Goal: Task Accomplishment & Management: Manage account settings

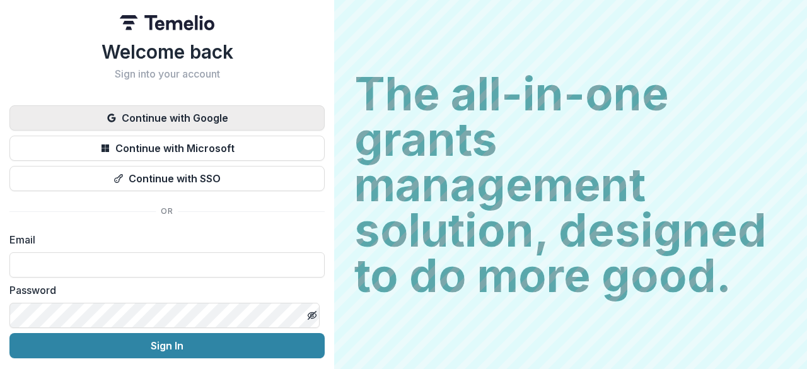
click at [235, 112] on button "Continue with Google" at bounding box center [166, 117] width 315 height 25
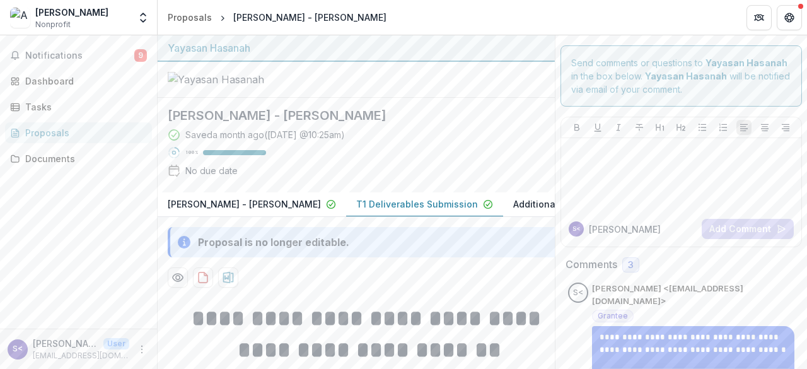
drag, startPoint x: 332, startPoint y: 272, endPoint x: 388, endPoint y: 270, distance: 56.8
click at [407, 217] on button "T1 Deliverables Submission" at bounding box center [424, 204] width 157 height 25
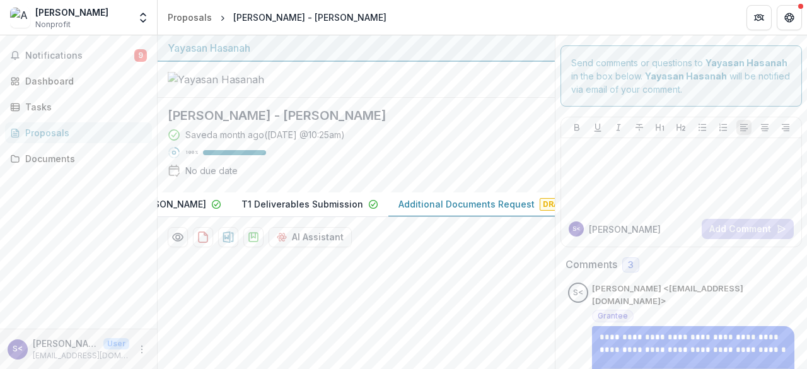
click at [472, 217] on button "Additional Documents Request Draft" at bounding box center [485, 204] width 194 height 25
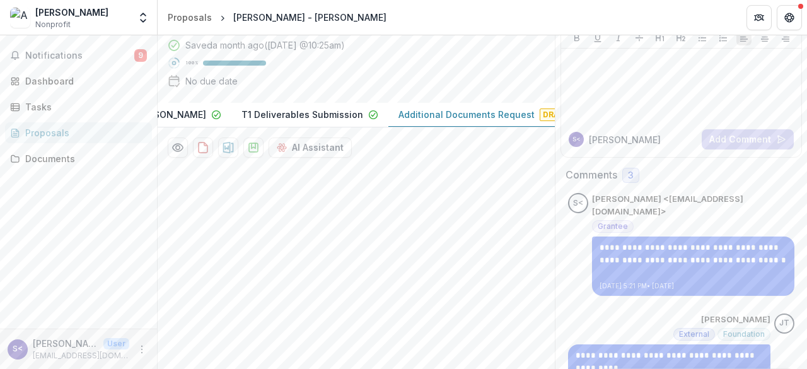
scroll to position [137, 0]
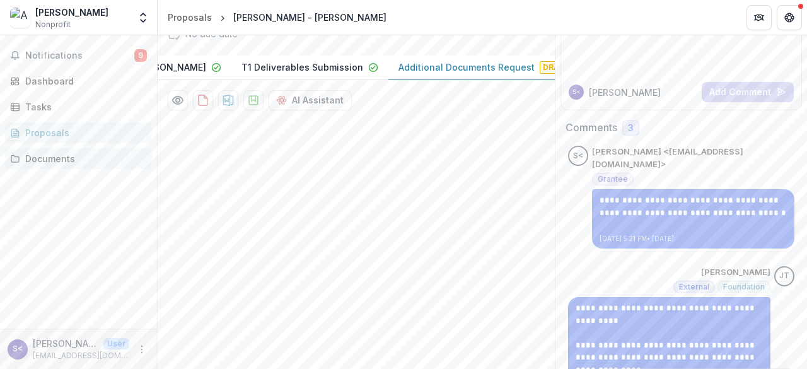
click at [76, 154] on div "Documents" at bounding box center [83, 158] width 117 height 13
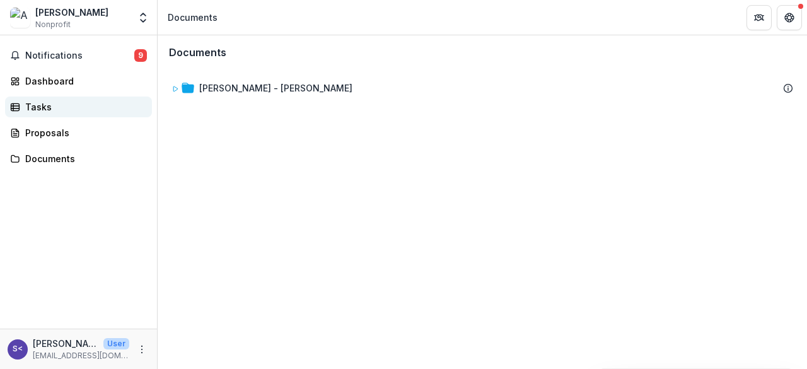
click at [59, 104] on div "Tasks" at bounding box center [83, 106] width 117 height 13
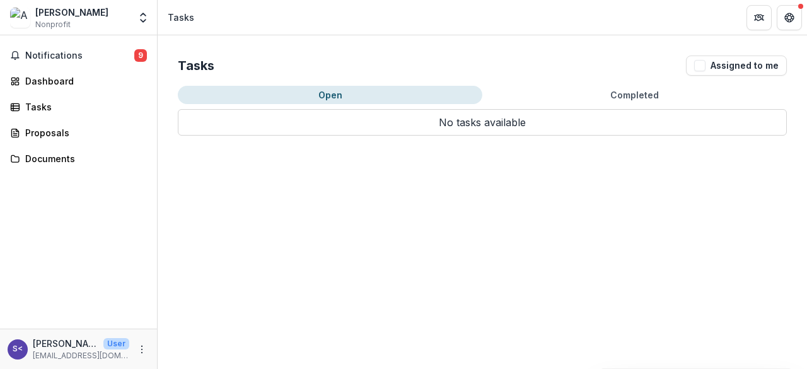
click at [584, 94] on button "Completed" at bounding box center [634, 95] width 305 height 18
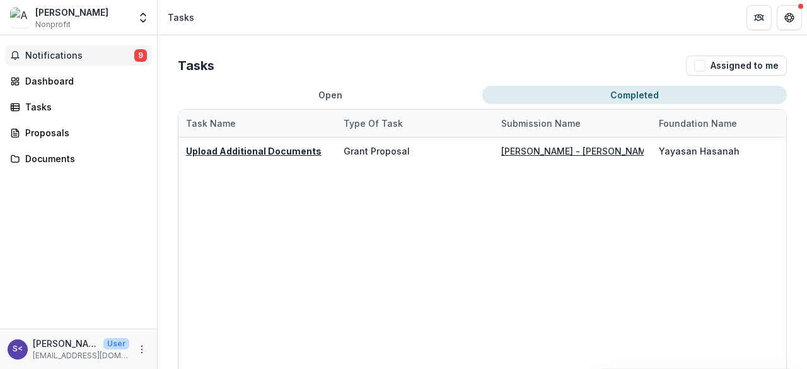
click at [56, 51] on span "Notifications" at bounding box center [79, 55] width 109 height 11
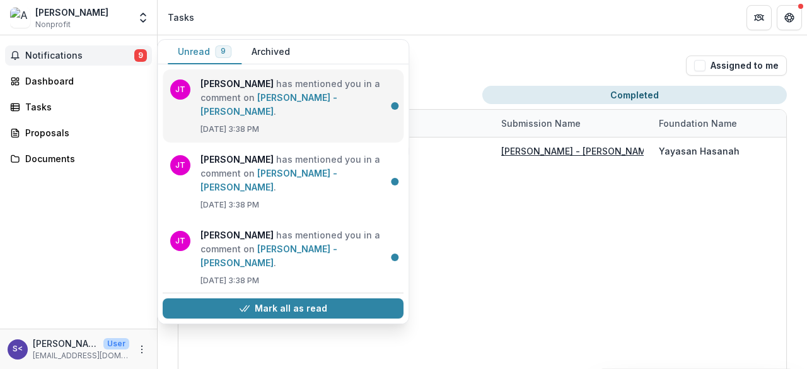
click at [308, 92] on link "[PERSON_NAME] - [PERSON_NAME]" at bounding box center [269, 104] width 137 height 25
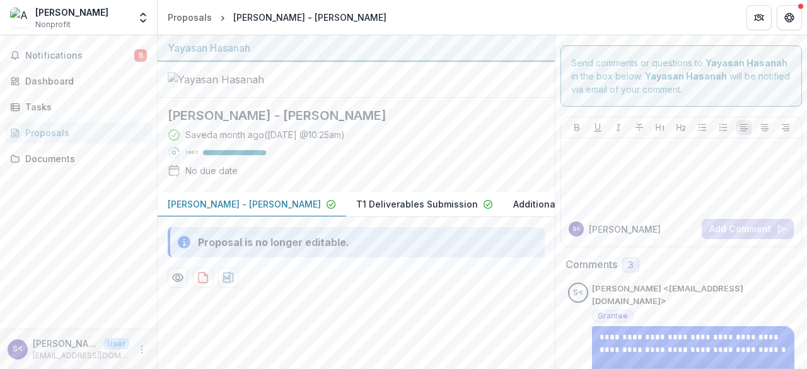
drag, startPoint x: 355, startPoint y: 268, endPoint x: 248, endPoint y: 276, distance: 107.5
click at [265, 217] on div "[PERSON_NAME] - [PERSON_NAME] T1 Deliverables Submission Additional Documents R…" at bounding box center [356, 204] width 397 height 25
click at [79, 256] on div "Notifications 8 Dashboard Tasks Proposals Documents" at bounding box center [78, 181] width 157 height 293
click at [665, 93] on div "Send comments or questions to Yayasan Hasanah in the box below. Yayasan Hasanah…" at bounding box center [682, 75] width 242 height 61
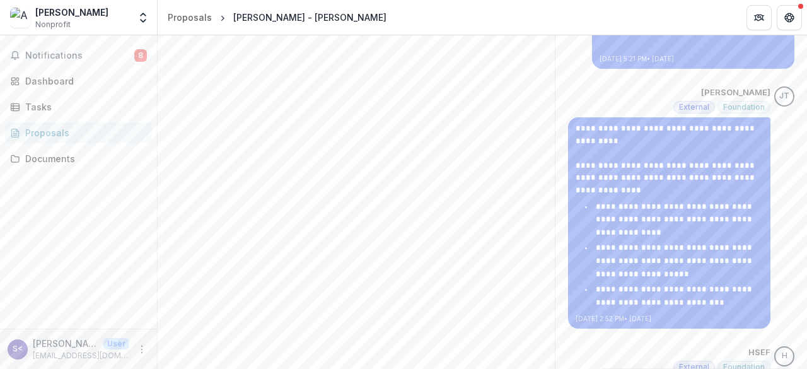
scroll to position [270, 0]
